Goal: Task Accomplishment & Management: Manage account settings

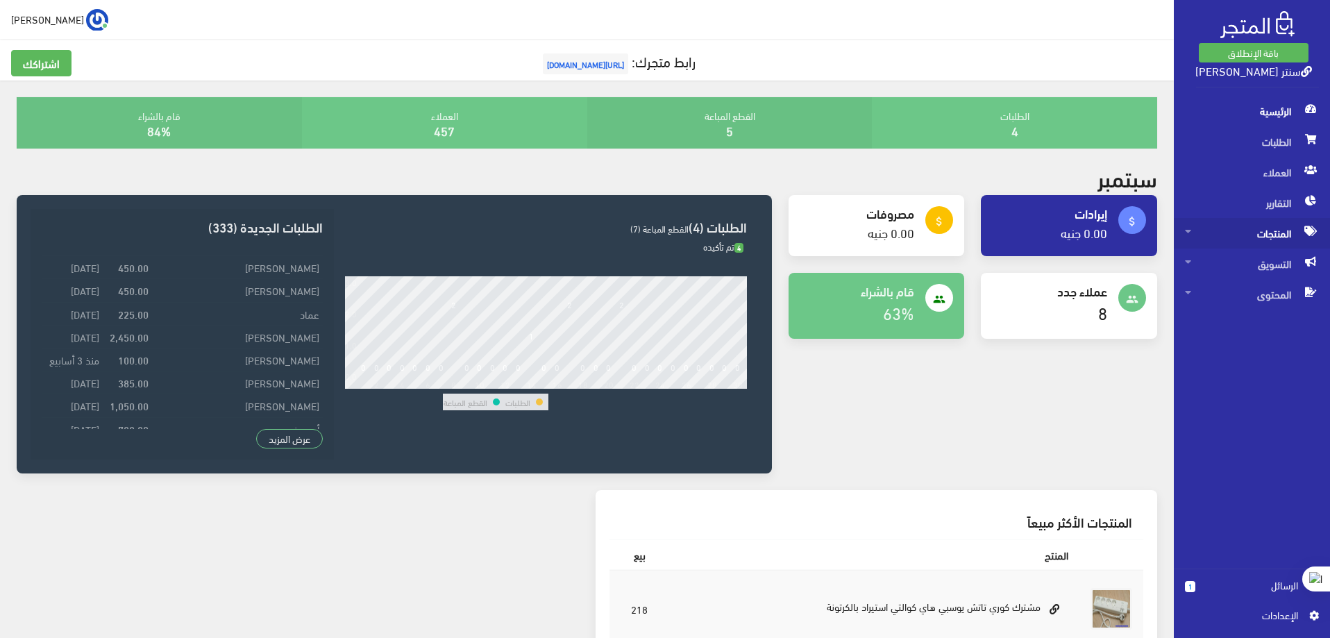
click at [1262, 237] on span "المنتجات" at bounding box center [1252, 233] width 134 height 31
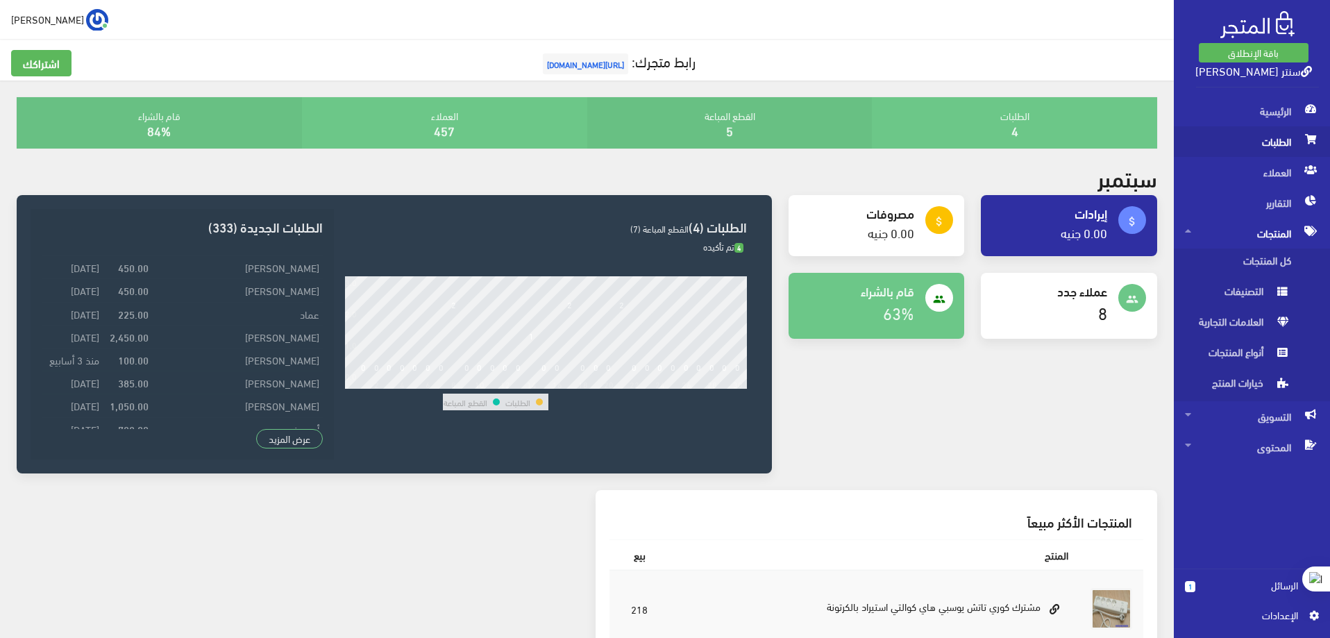
click at [1278, 140] on span "الطلبات" at bounding box center [1252, 141] width 134 height 31
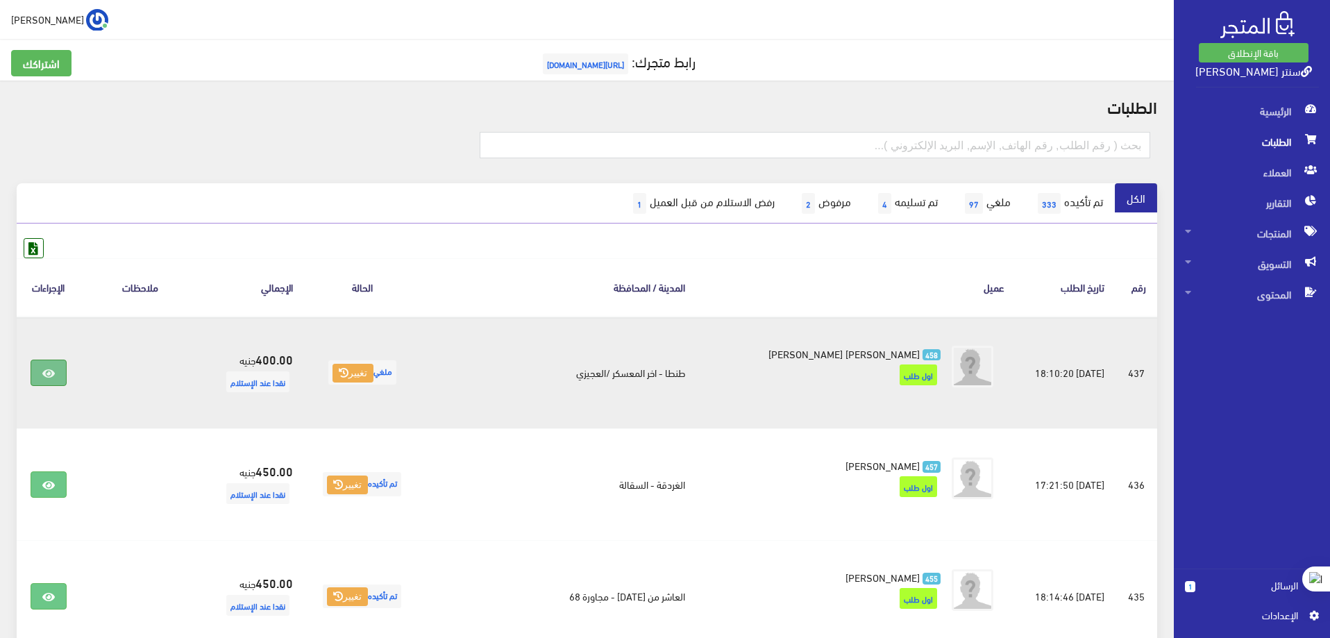
click at [56, 363] on link at bounding box center [49, 373] width 36 height 26
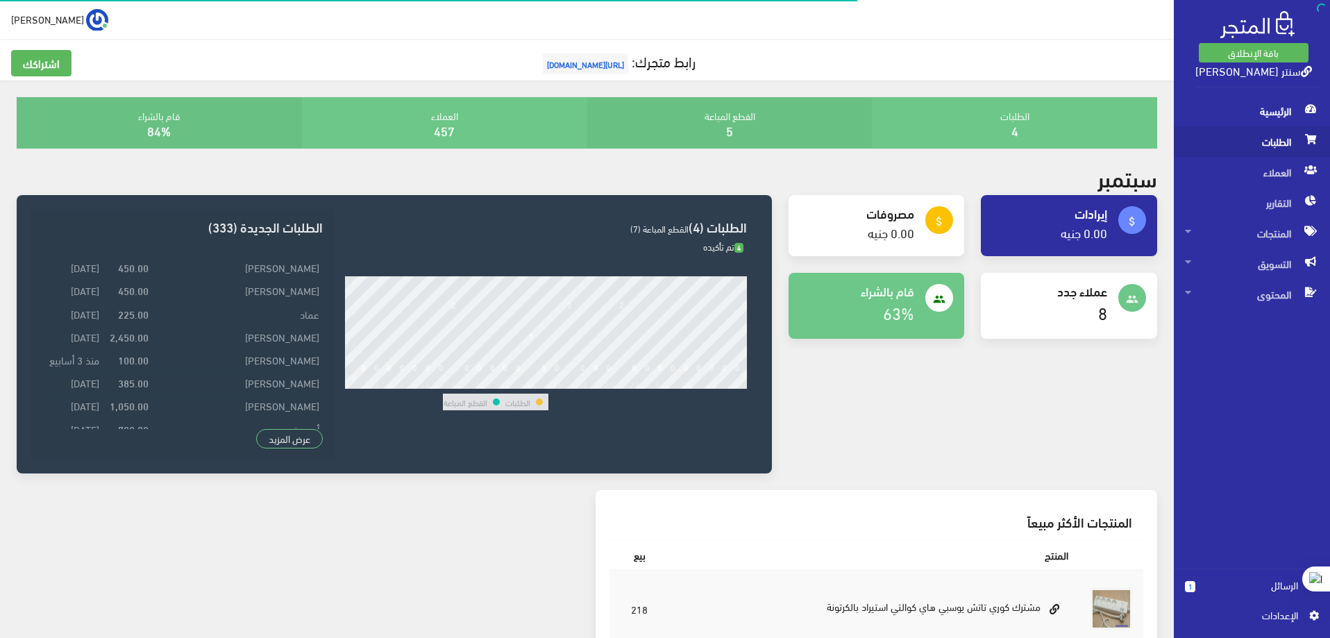
click at [1281, 146] on span "الطلبات" at bounding box center [1252, 141] width 134 height 31
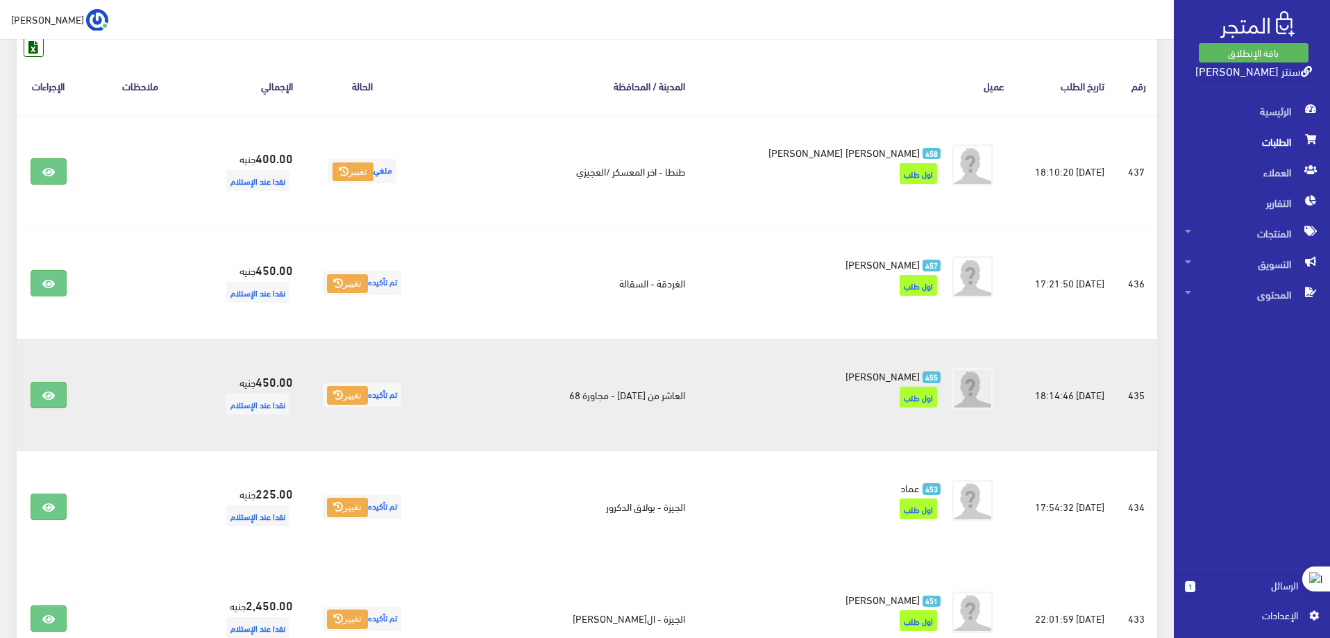
scroll to position [208, 0]
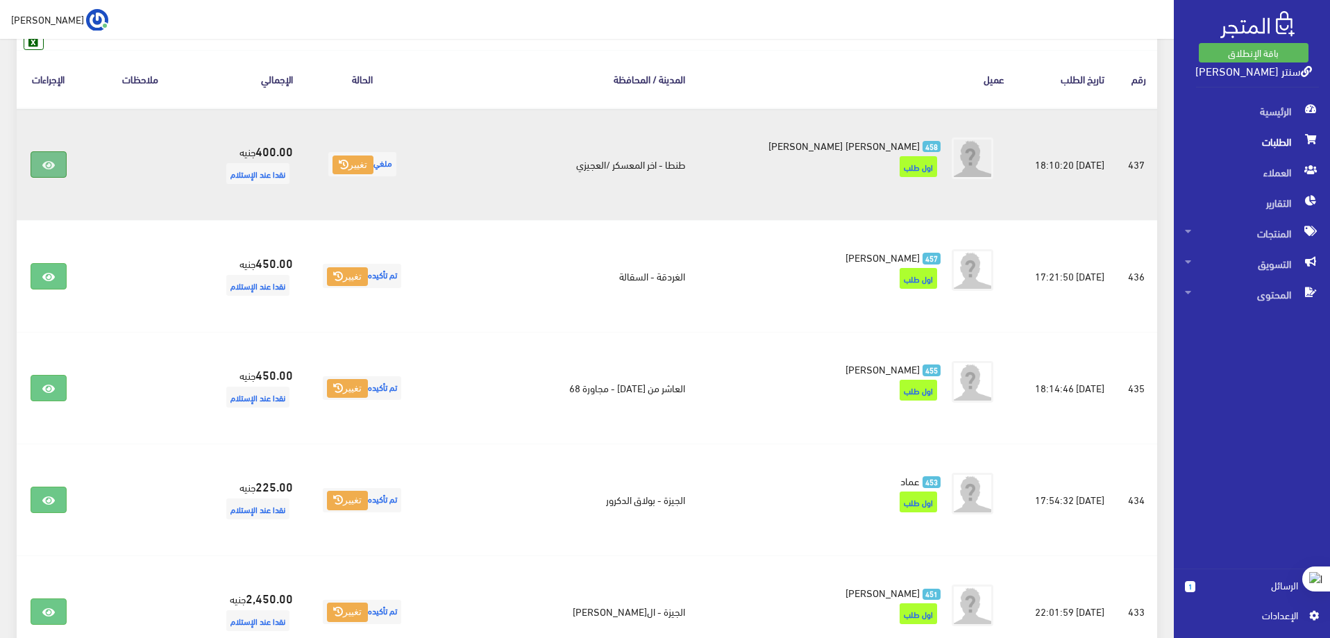
click at [53, 162] on icon at bounding box center [48, 165] width 12 height 11
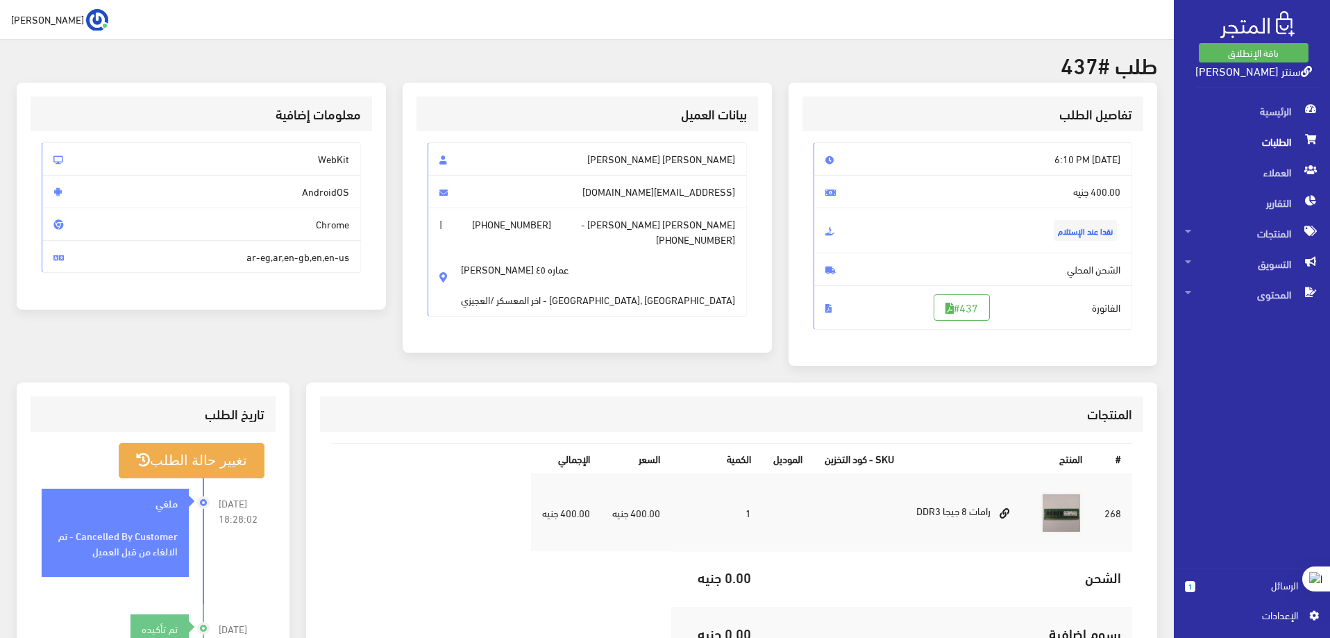
scroll to position [69, 0]
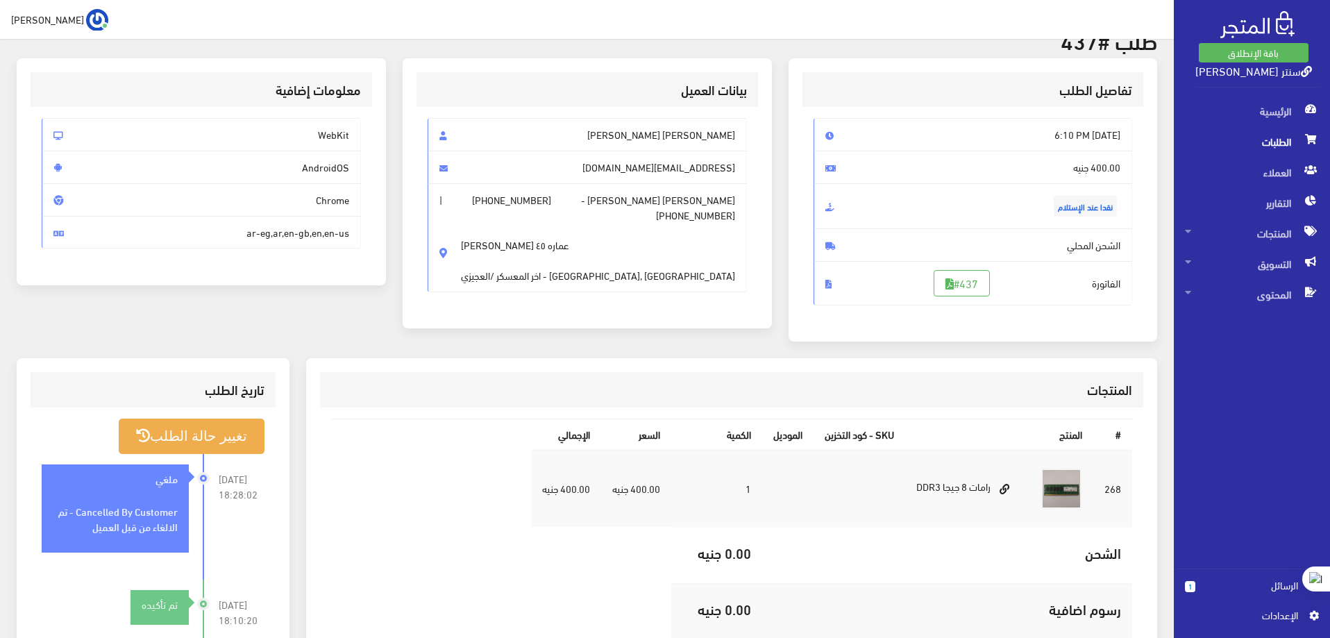
click at [1273, 147] on span "الطلبات" at bounding box center [1252, 141] width 134 height 31
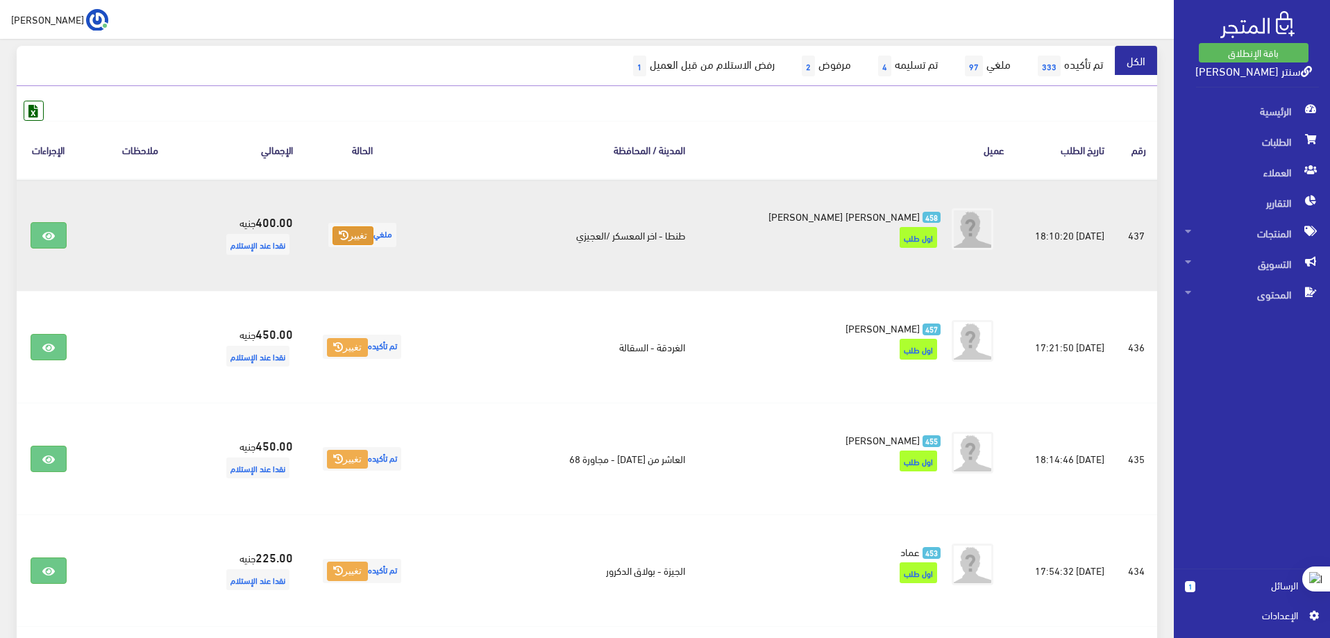
scroll to position [139, 0]
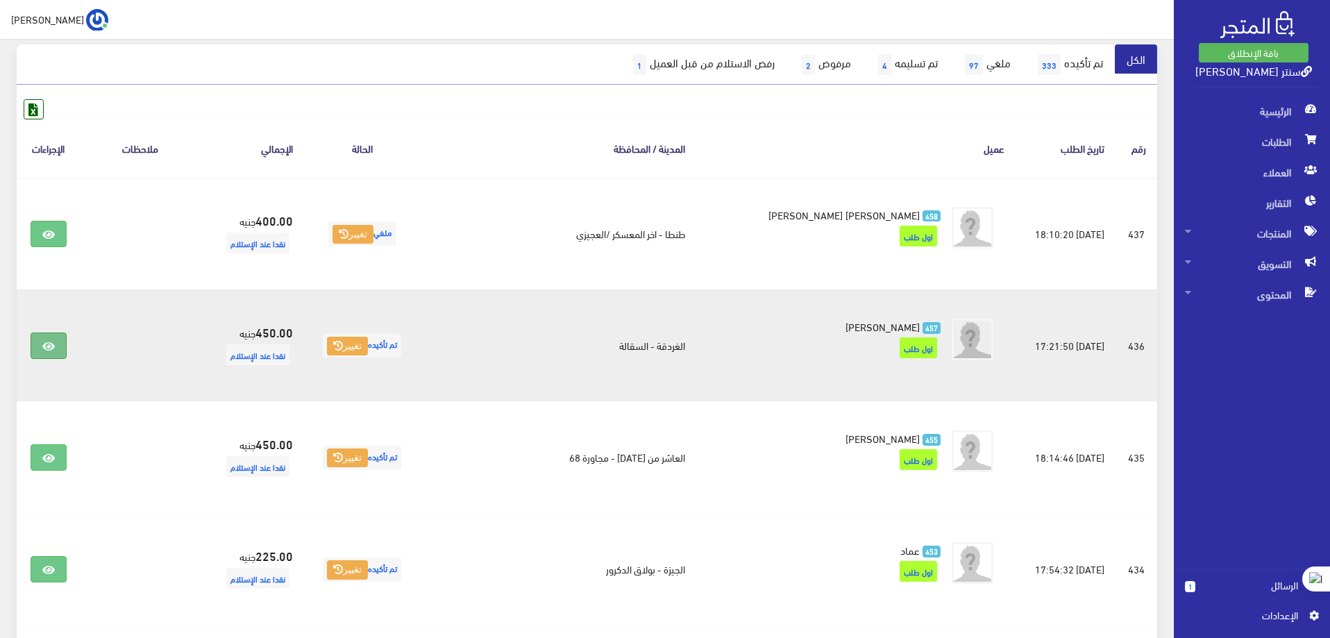
click at [51, 345] on icon at bounding box center [48, 346] width 12 height 11
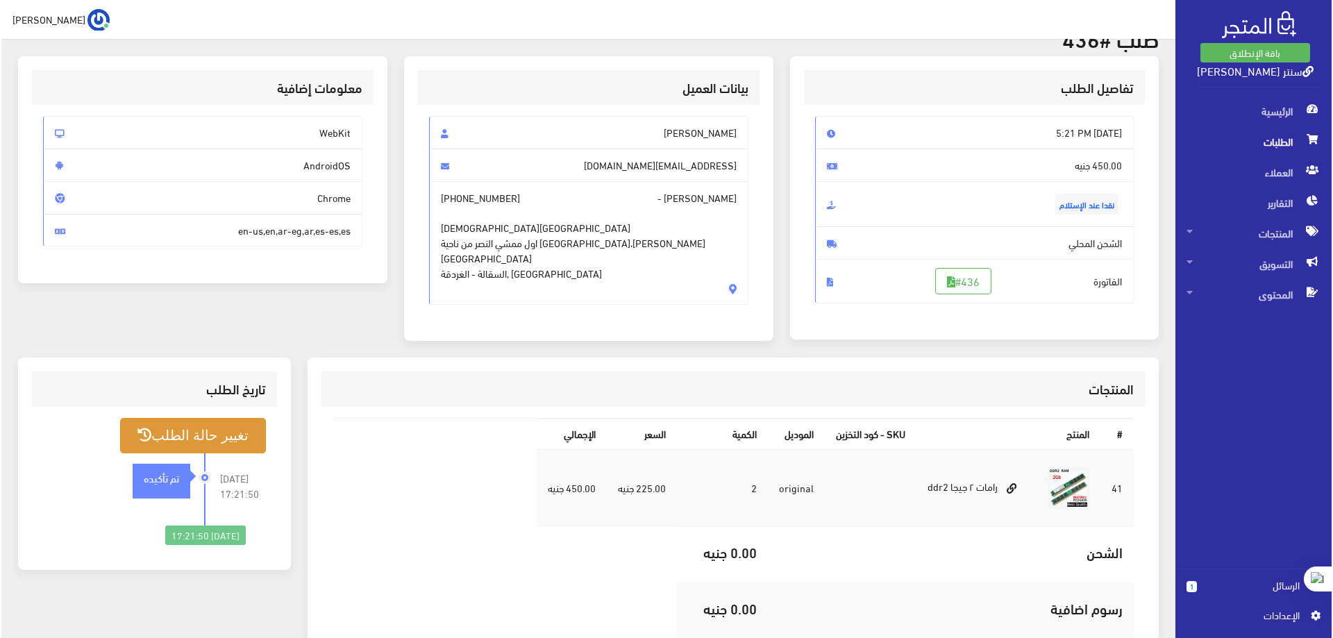
scroll to position [139, 0]
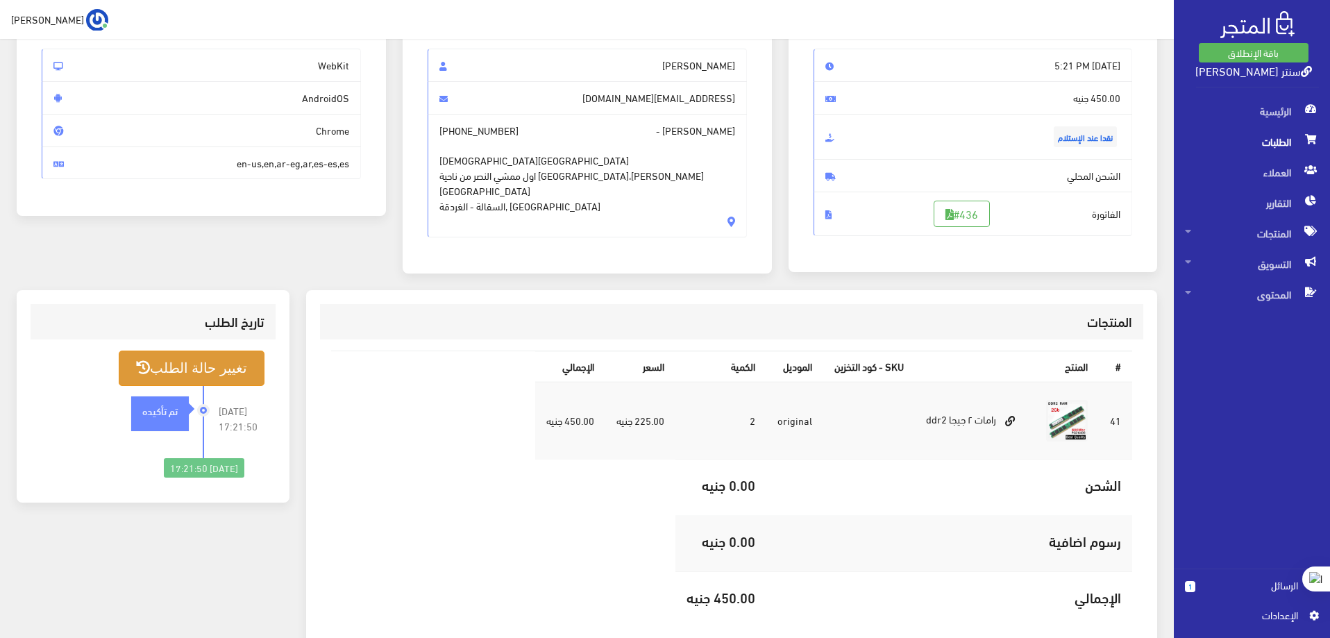
click at [192, 372] on button "تغيير حالة الطلب" at bounding box center [192, 368] width 146 height 35
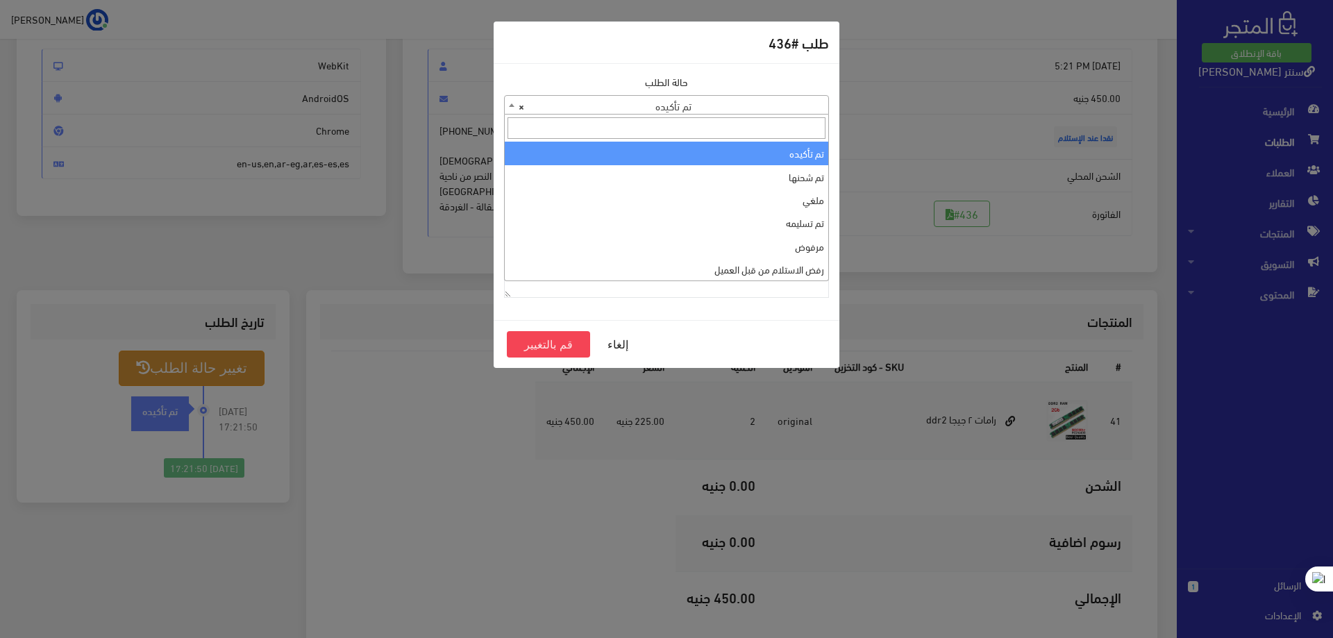
click at [681, 103] on span "× تم تأكيده" at bounding box center [667, 105] width 324 height 19
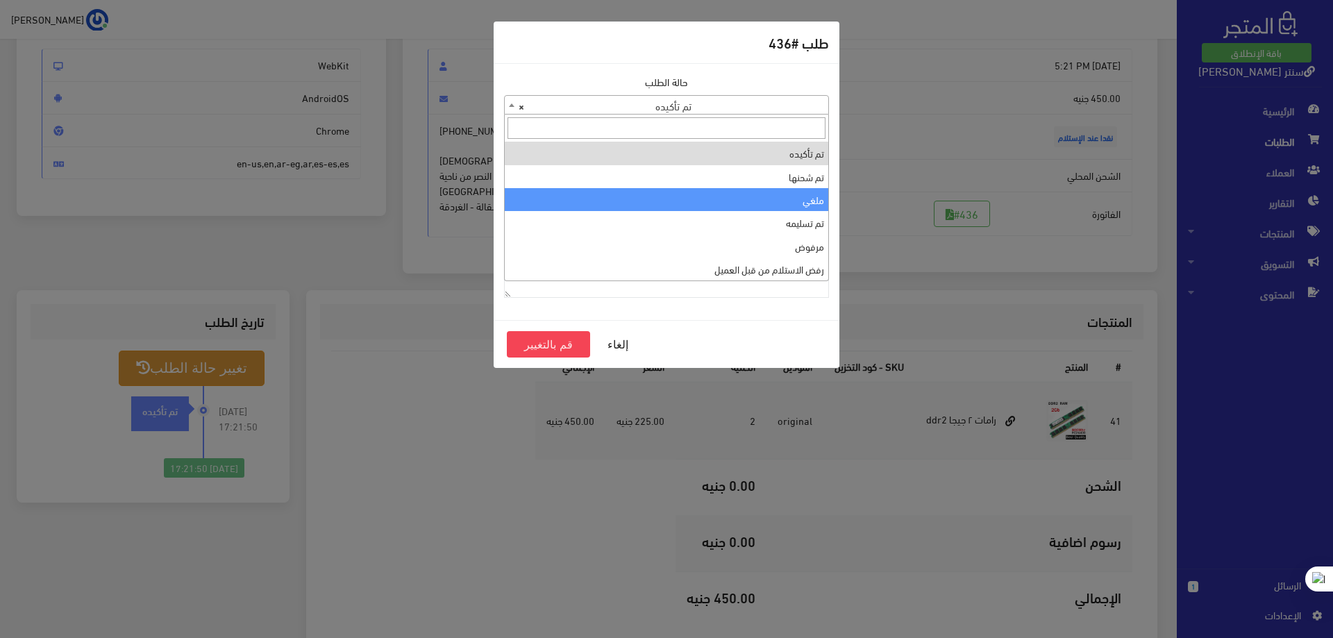
select select "3"
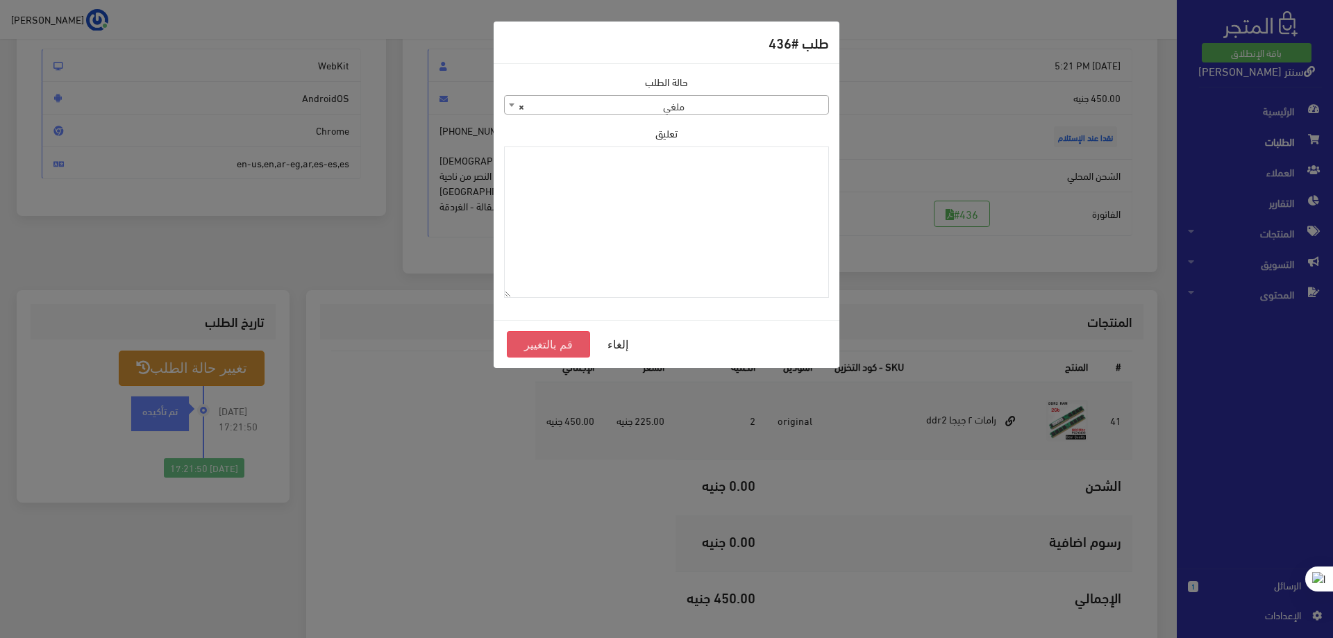
click at [551, 336] on button "قم بالتغيير" at bounding box center [548, 344] width 83 height 26
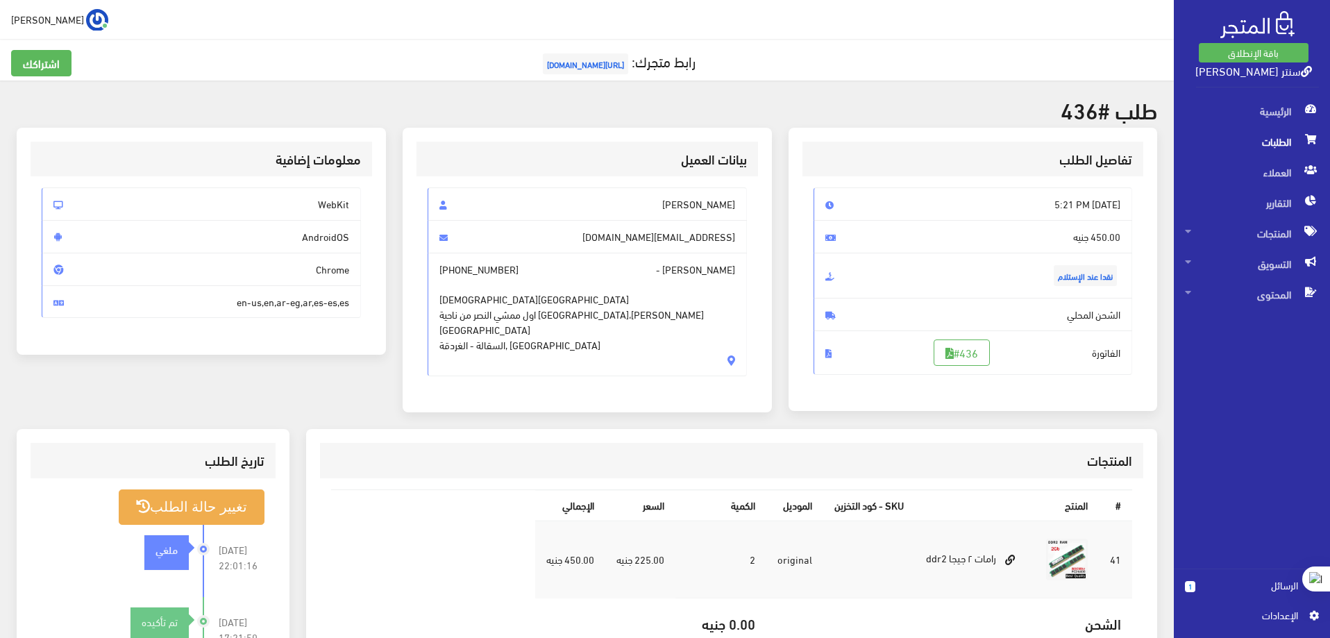
drag, startPoint x: 1284, startPoint y: 148, endPoint x: 1277, endPoint y: 152, distance: 8.7
click at [1284, 147] on span "الطلبات" at bounding box center [1252, 141] width 134 height 31
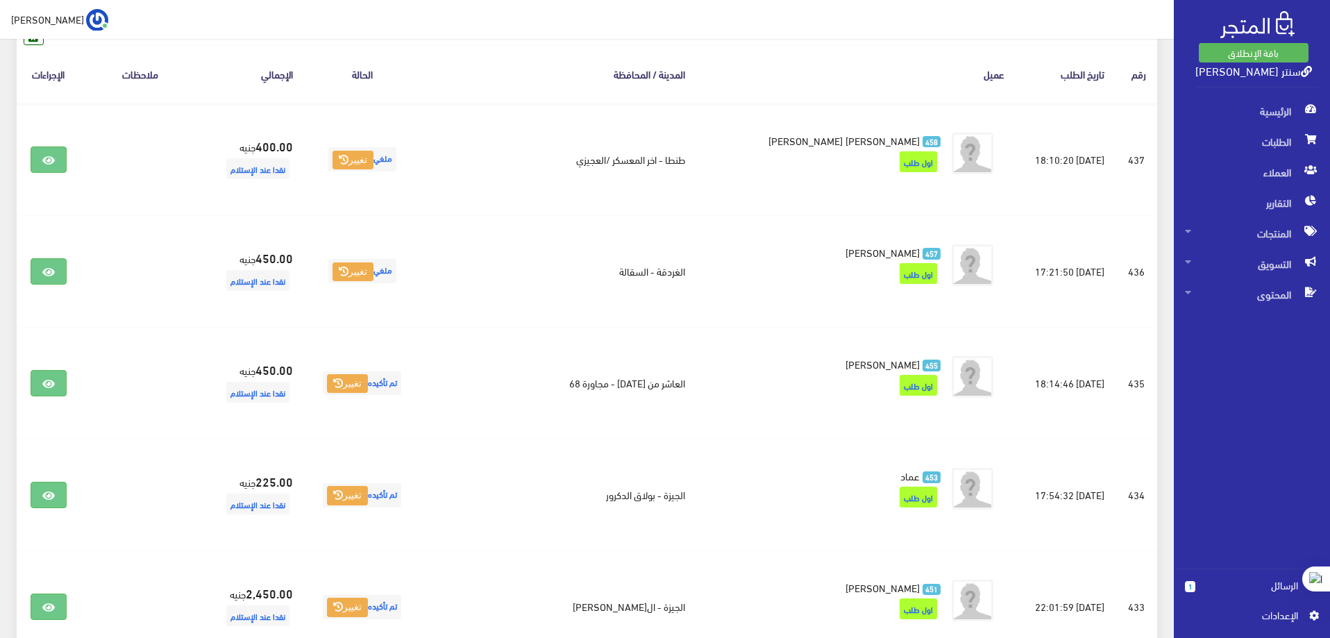
scroll to position [208, 0]
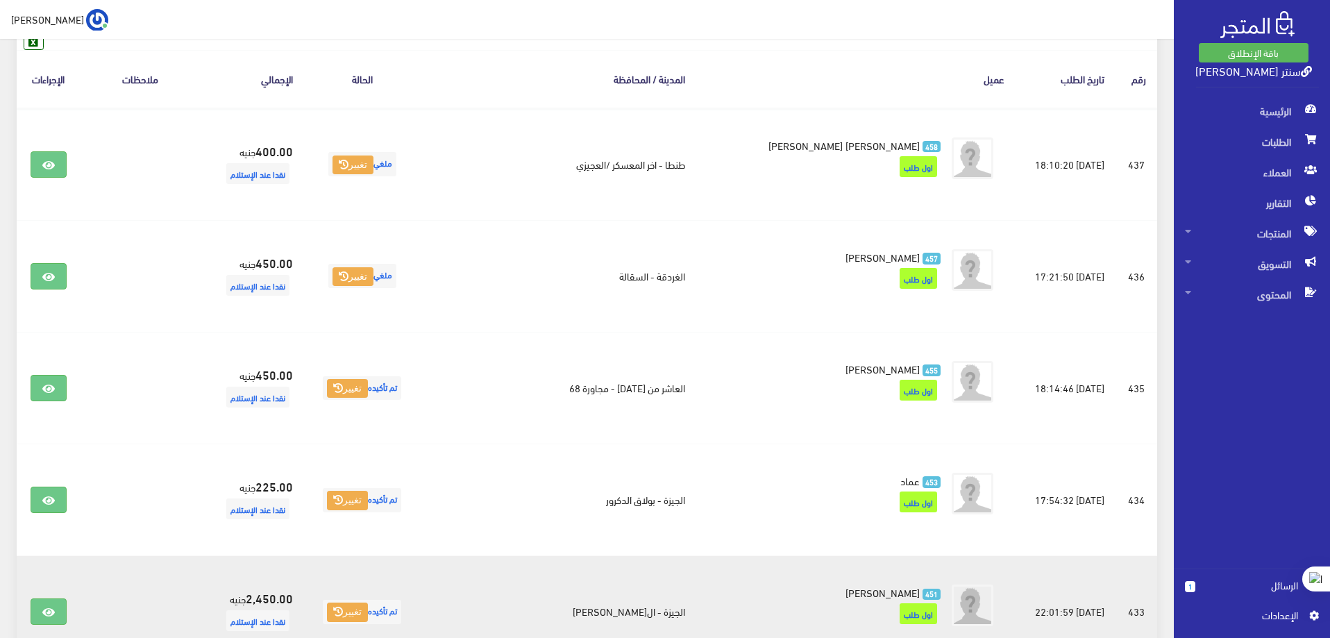
drag, startPoint x: 1144, startPoint y: 166, endPoint x: 114, endPoint y: 608, distance: 1120.4
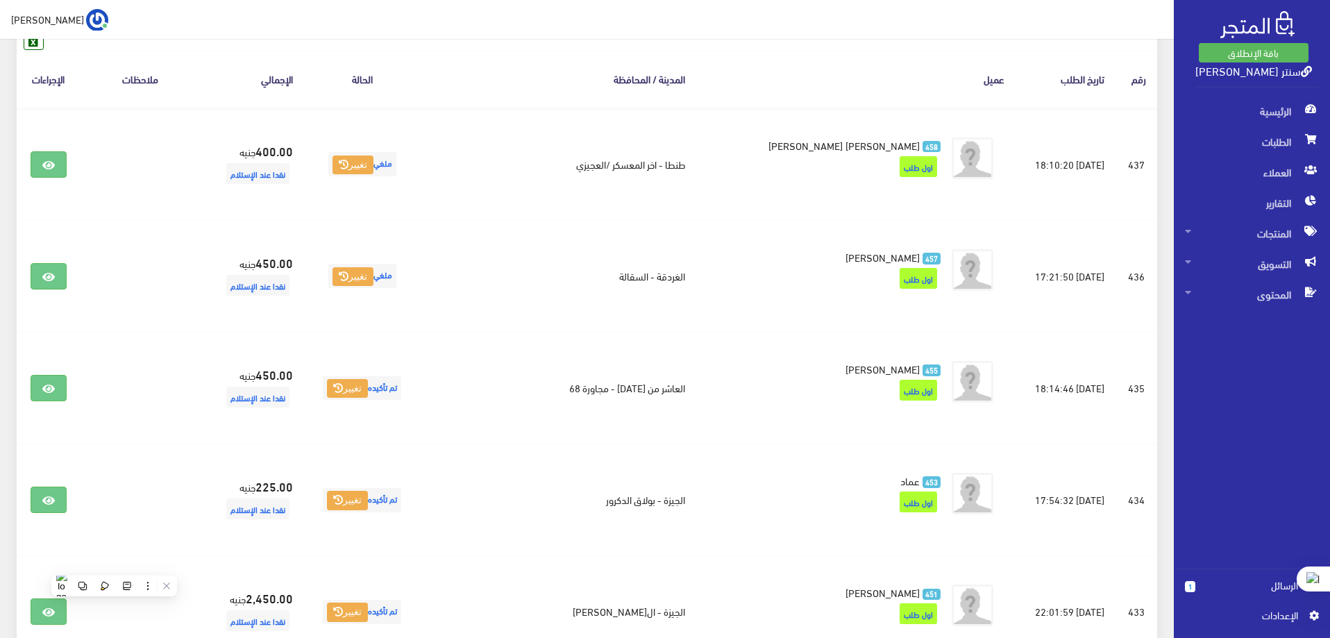
click at [1261, 358] on div "الرئيسية الطلبات العملاء التقارير المنتجات كل المنتجات" at bounding box center [1246, 332] width 168 height 473
